Goal: Find specific page/section: Find specific page/section

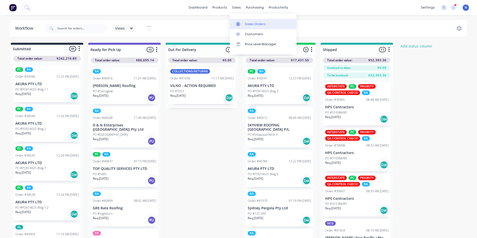
click at [248, 22] on div "Sales Orders" at bounding box center [255, 24] width 21 height 5
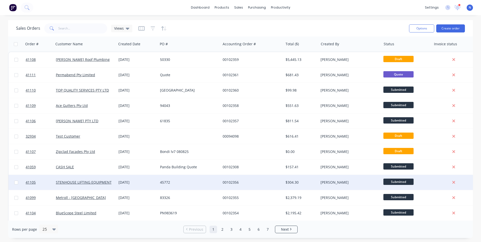
click at [168, 182] on div "45772" at bounding box center [188, 182] width 56 height 5
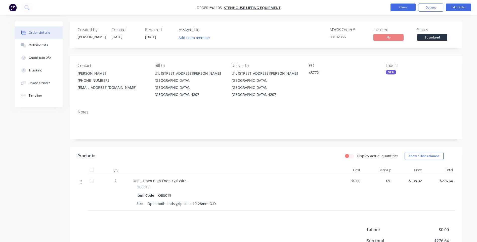
click at [405, 6] on button "Close" at bounding box center [403, 8] width 25 height 8
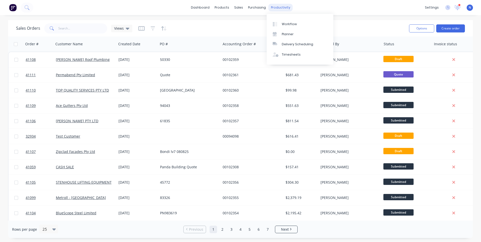
click at [278, 9] on div "productivity" at bounding box center [281, 8] width 24 height 8
click at [285, 22] on div "Workflow" at bounding box center [289, 24] width 15 height 5
